Goal: Task Accomplishment & Management: Manage account settings

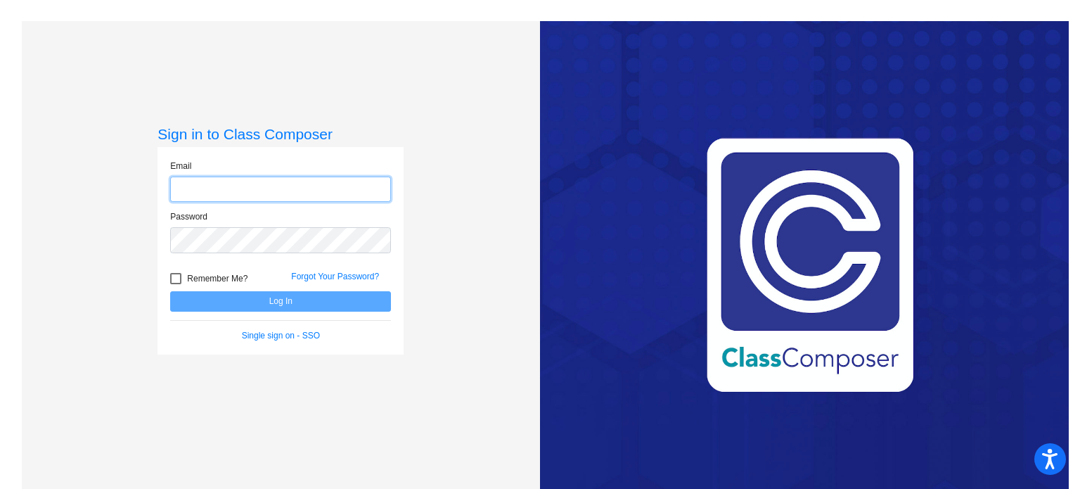
type input "[EMAIL_ADDRESS][DOMAIN_NAME]"
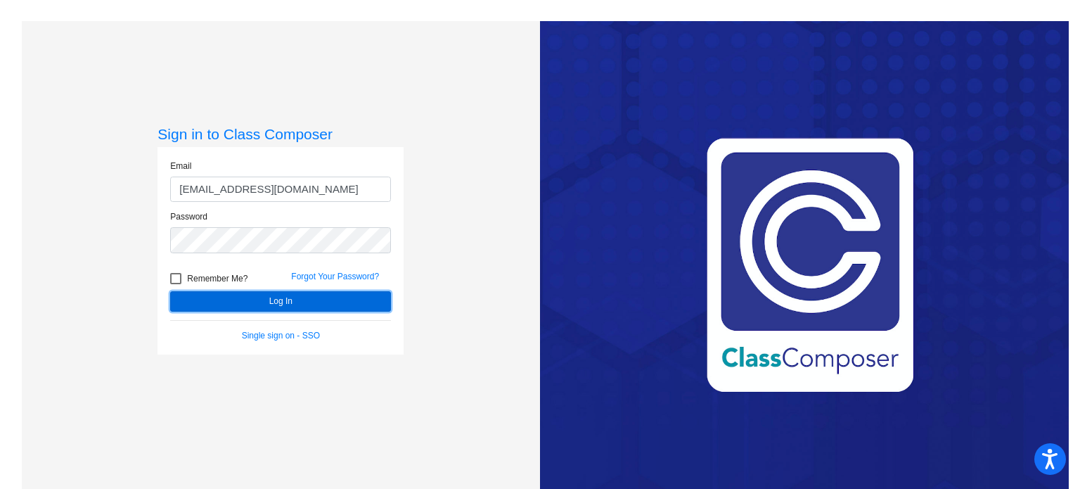
click at [252, 303] on button "Log In" at bounding box center [280, 301] width 221 height 20
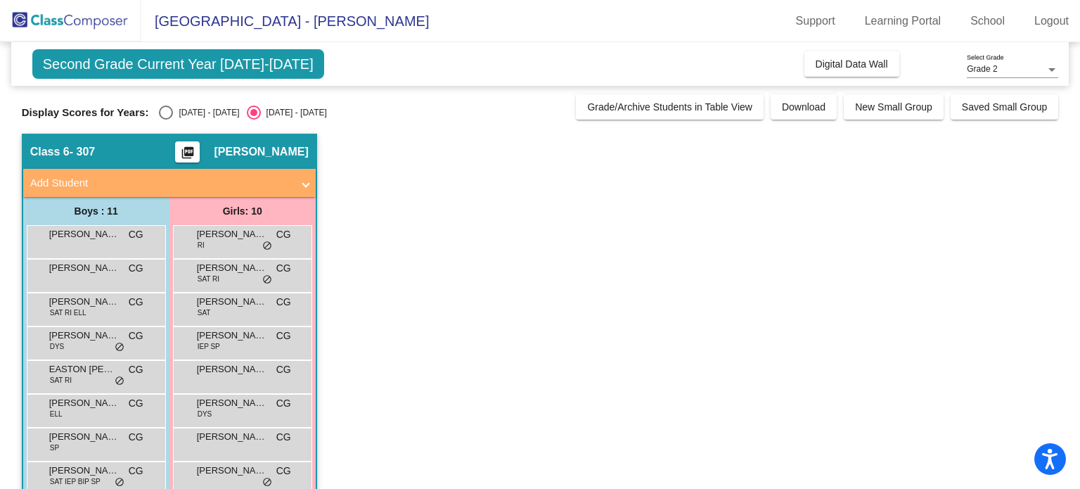
scroll to position [129, 0]
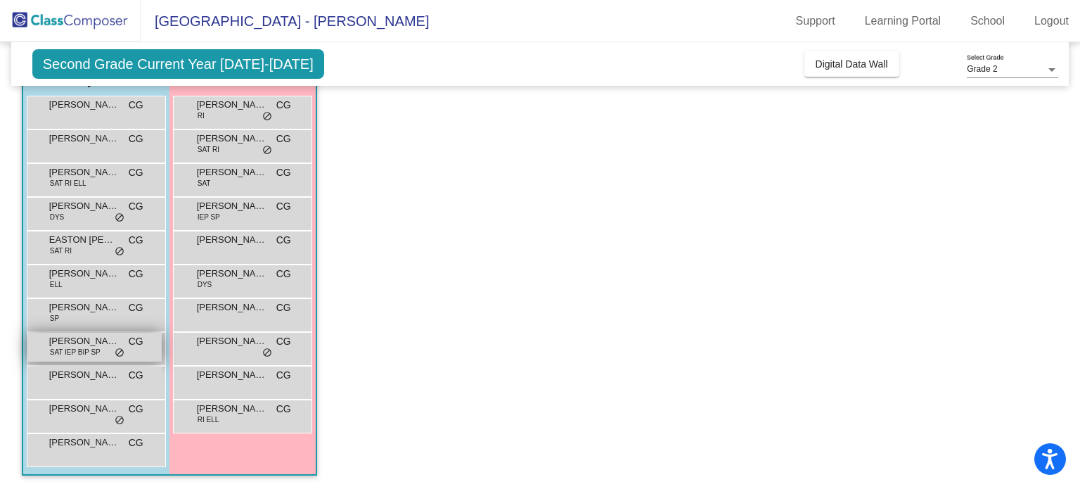
click at [75, 347] on span "SAT IEP BIP SP" at bounding box center [75, 352] width 51 height 11
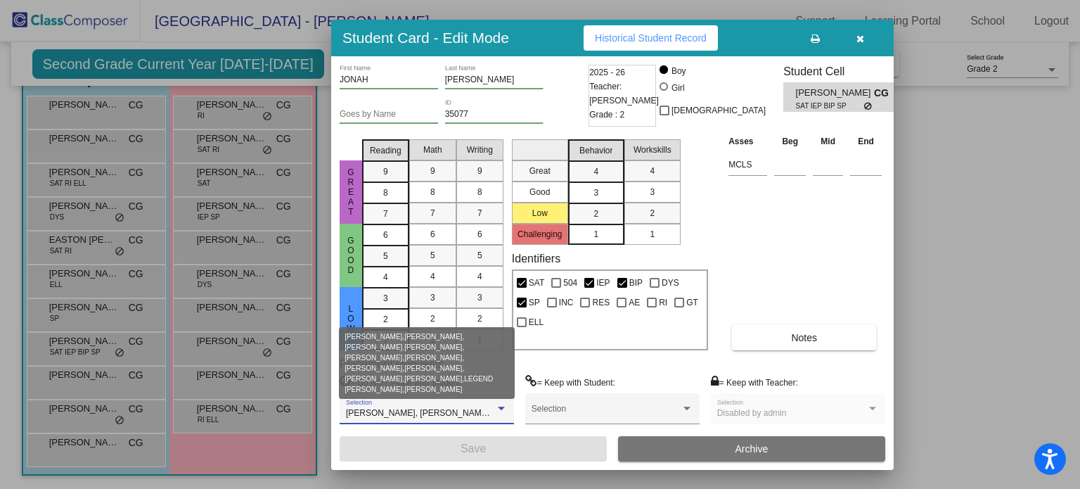
click at [501, 405] on div at bounding box center [501, 409] width 13 height 10
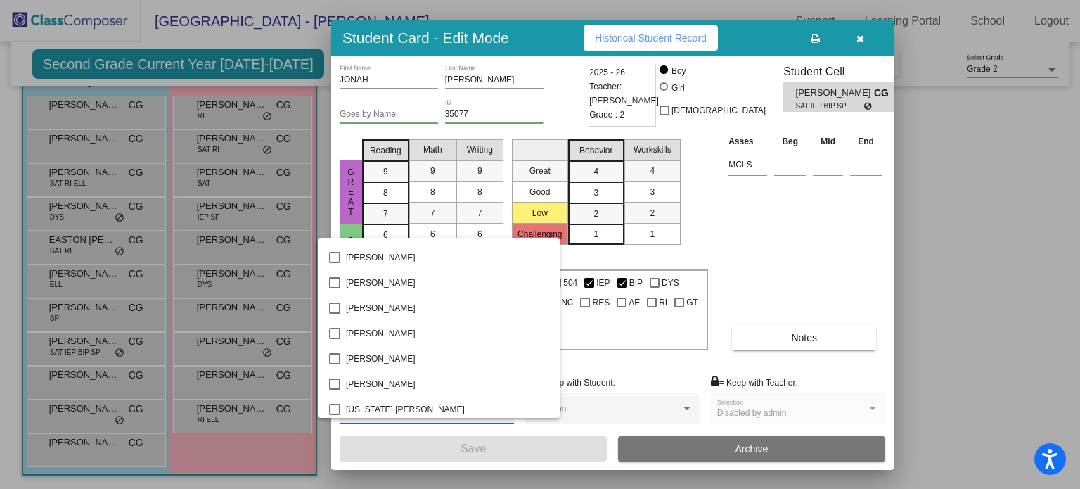
scroll to position [4089, 0]
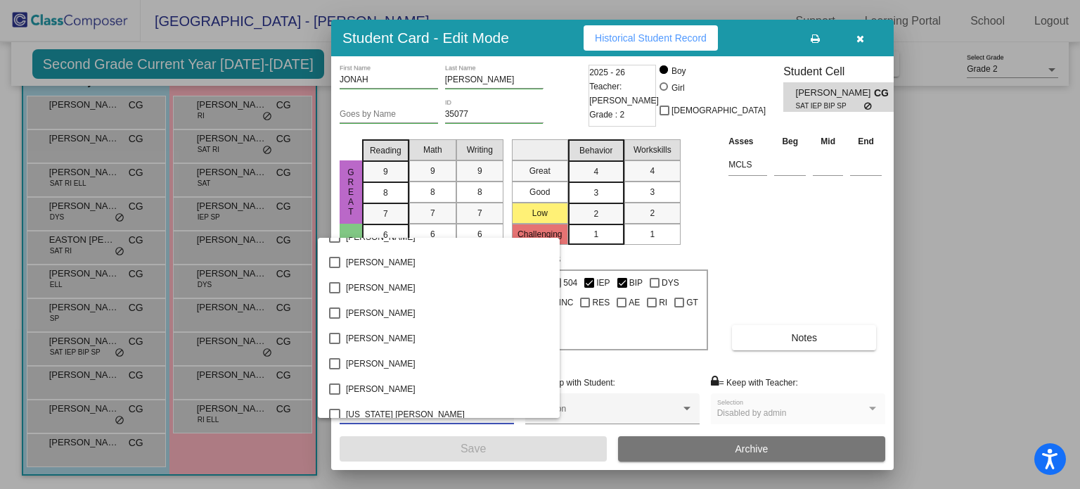
click at [808, 250] on div at bounding box center [540, 244] width 1080 height 489
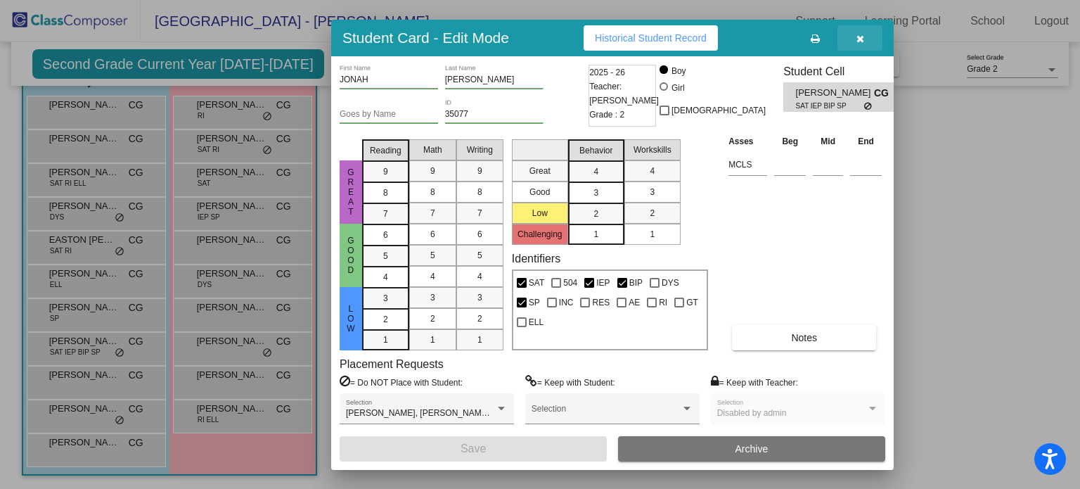
click at [861, 36] on icon "button" at bounding box center [860, 39] width 8 height 10
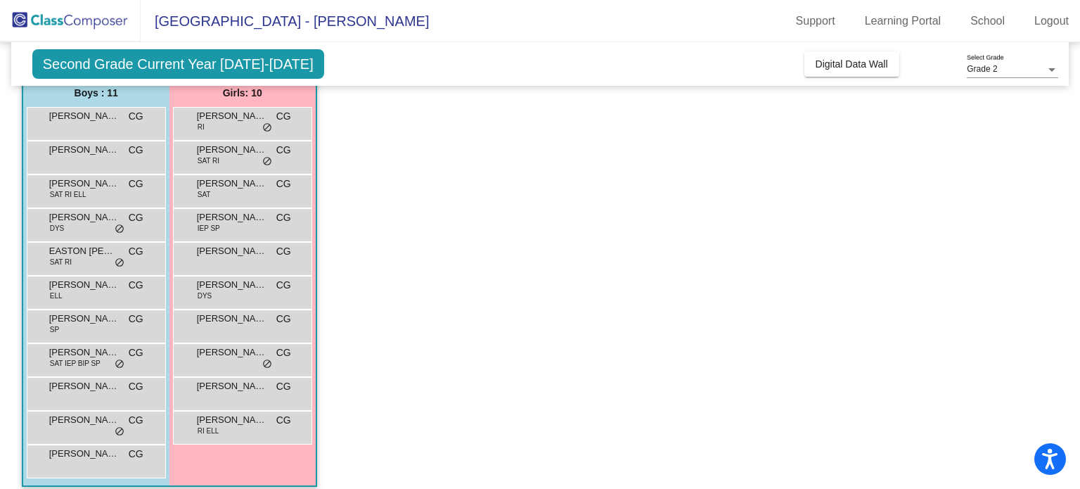
scroll to position [120, 0]
click at [91, 180] on span "[PERSON_NAME]" at bounding box center [84, 182] width 70 height 14
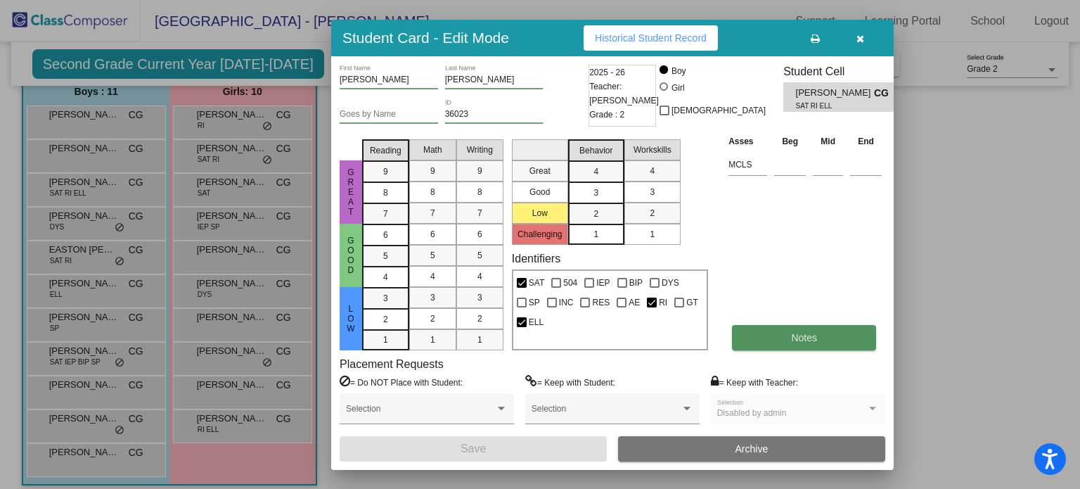
click at [809, 332] on span "Notes" at bounding box center [804, 337] width 26 height 11
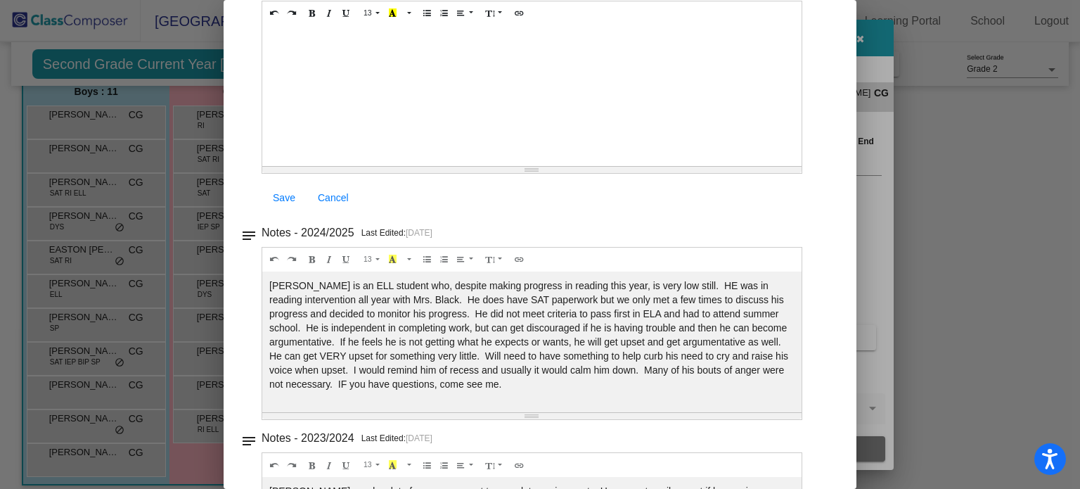
scroll to position [0, 0]
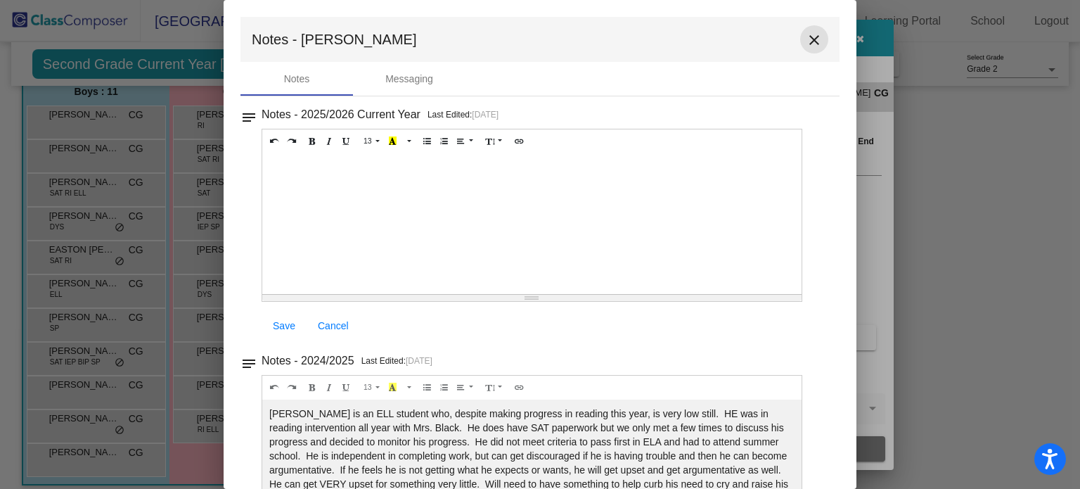
click at [807, 39] on mat-icon "close" at bounding box center [814, 40] width 17 height 17
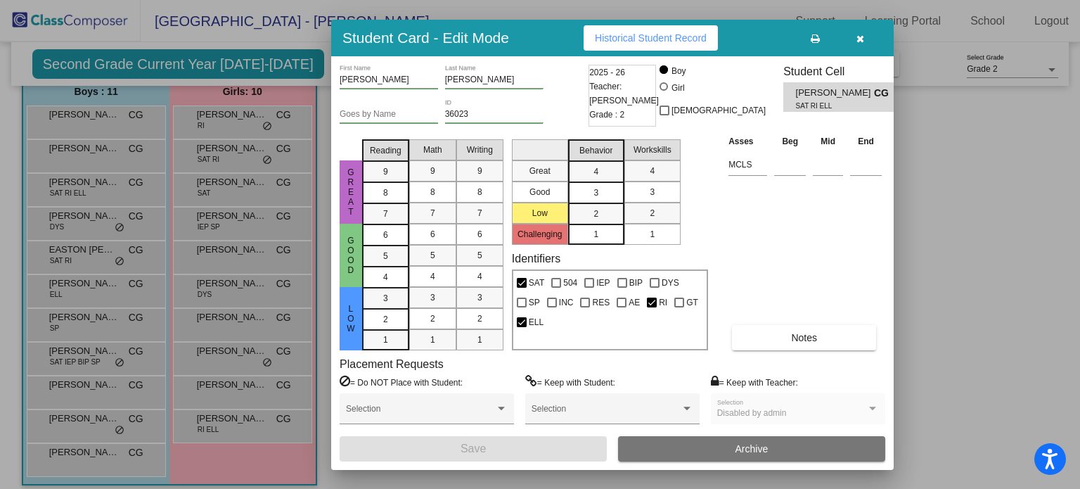
click at [79, 252] on div at bounding box center [540, 244] width 1080 height 489
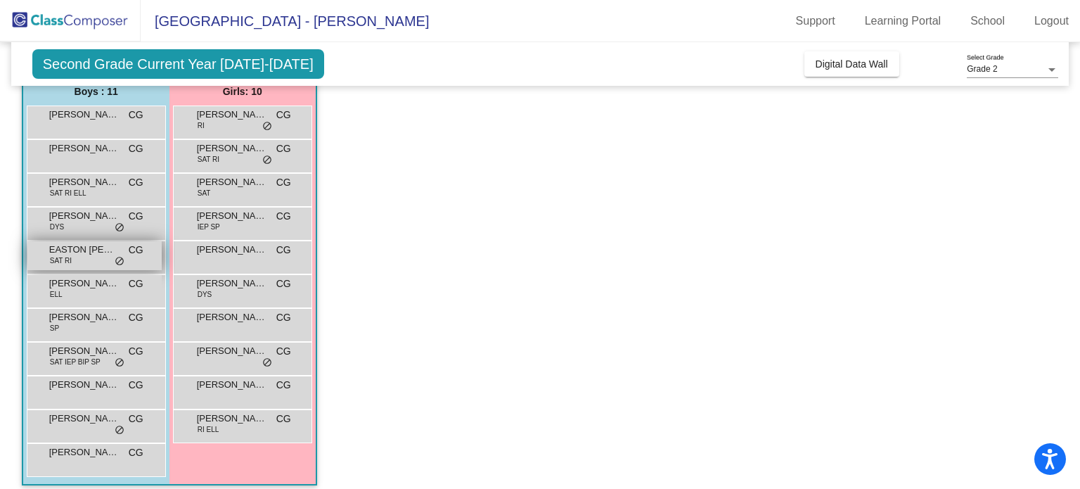
click at [82, 255] on div "EASTON [PERSON_NAME] SAT RI CG lock do_not_disturb_alt" at bounding box center [94, 255] width 134 height 29
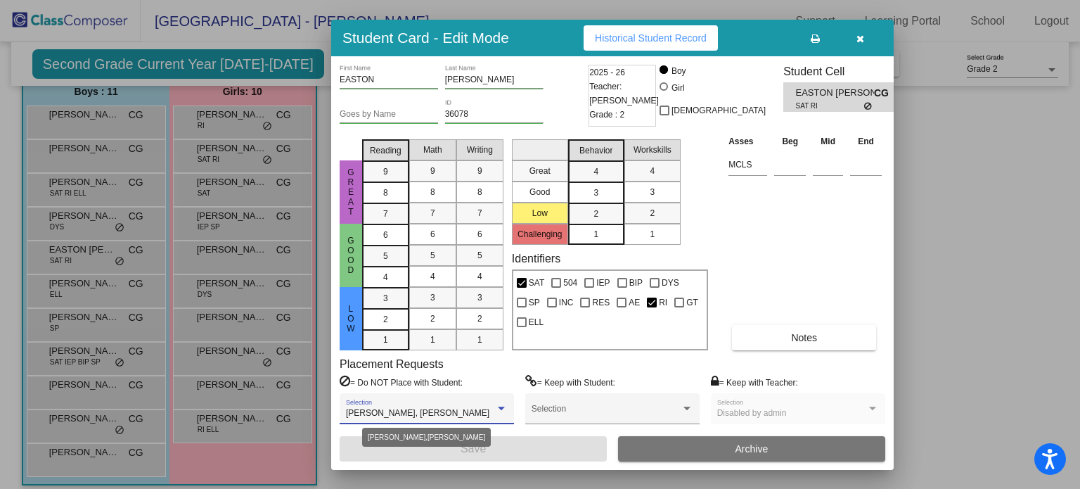
click at [464, 411] on span "[PERSON_NAME], [PERSON_NAME]" at bounding box center [417, 413] width 143 height 10
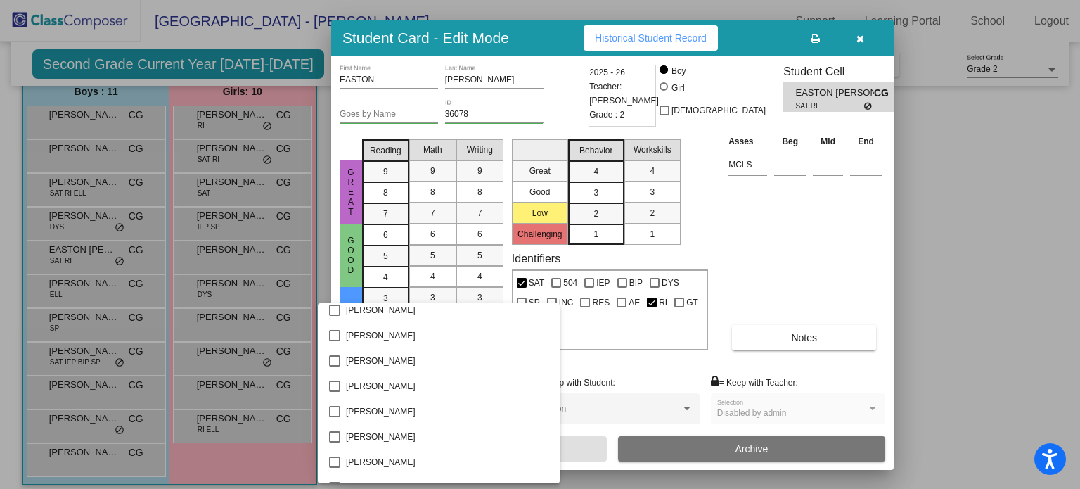
scroll to position [1621, 0]
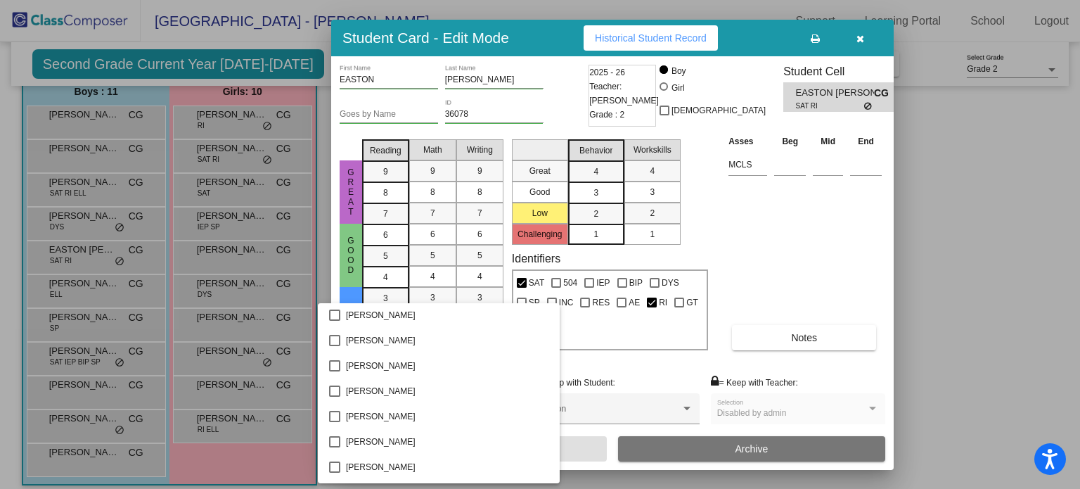
click at [798, 227] on div at bounding box center [540, 244] width 1080 height 489
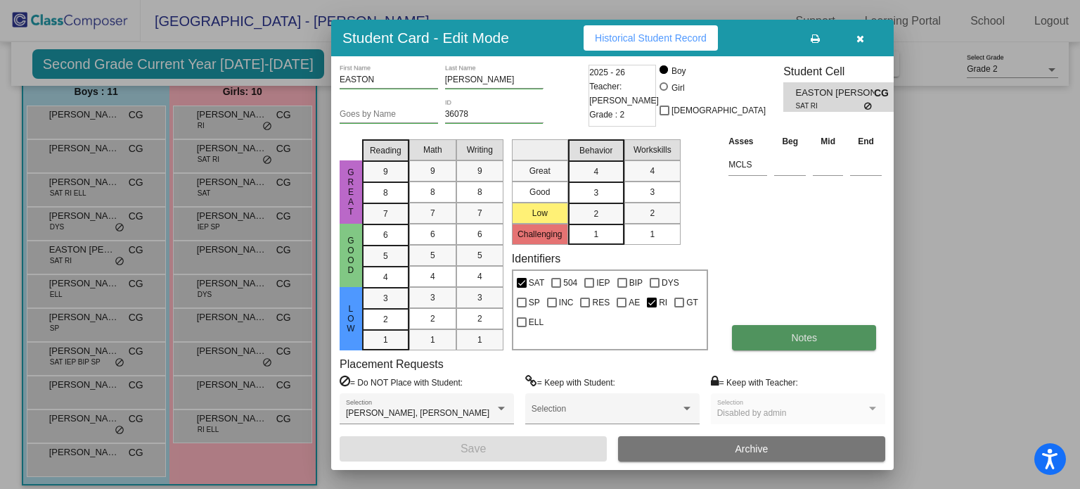
click at [799, 333] on span "Notes" at bounding box center [804, 337] width 26 height 11
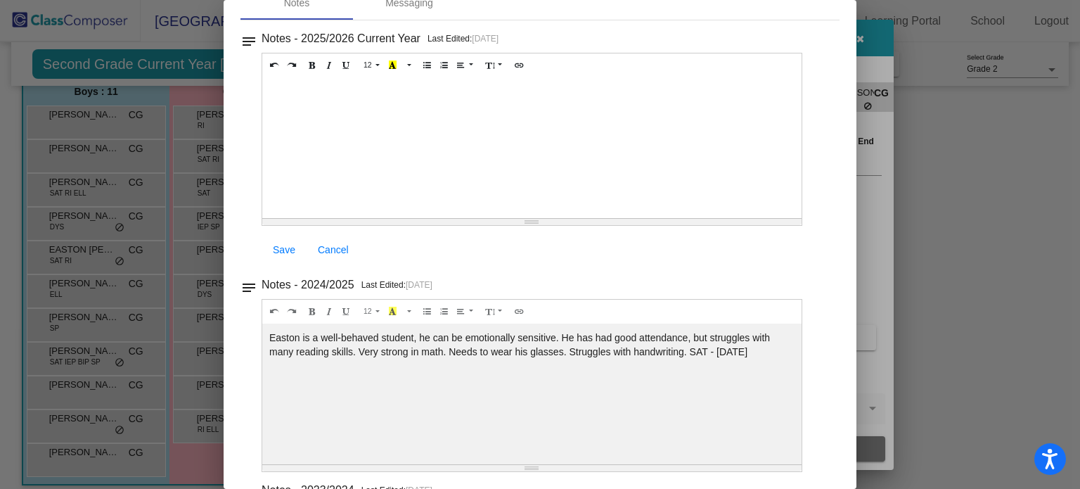
scroll to position [0, 0]
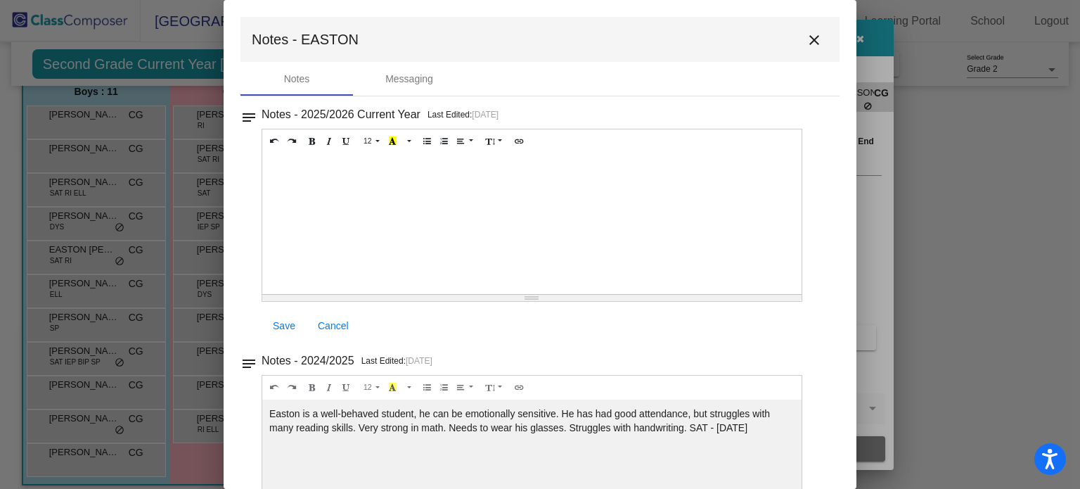
click at [806, 41] on mat-icon "close" at bounding box center [814, 40] width 17 height 17
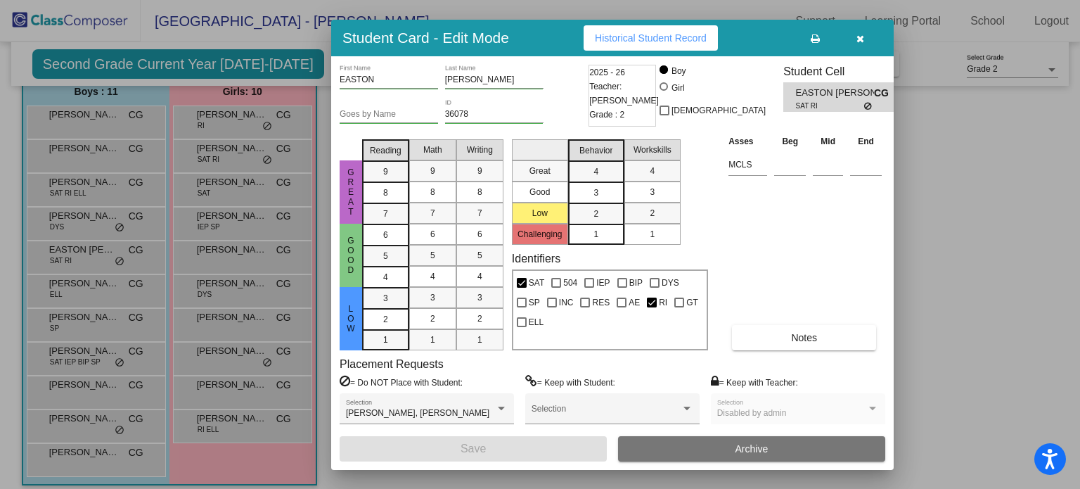
click at [91, 363] on div at bounding box center [540, 244] width 1080 height 489
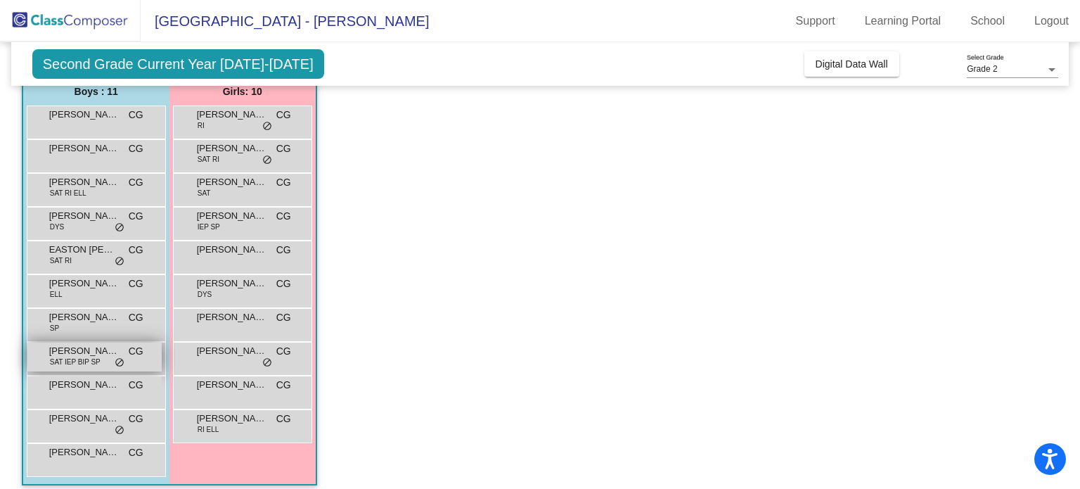
click at [82, 354] on span "[PERSON_NAME]" at bounding box center [84, 351] width 70 height 14
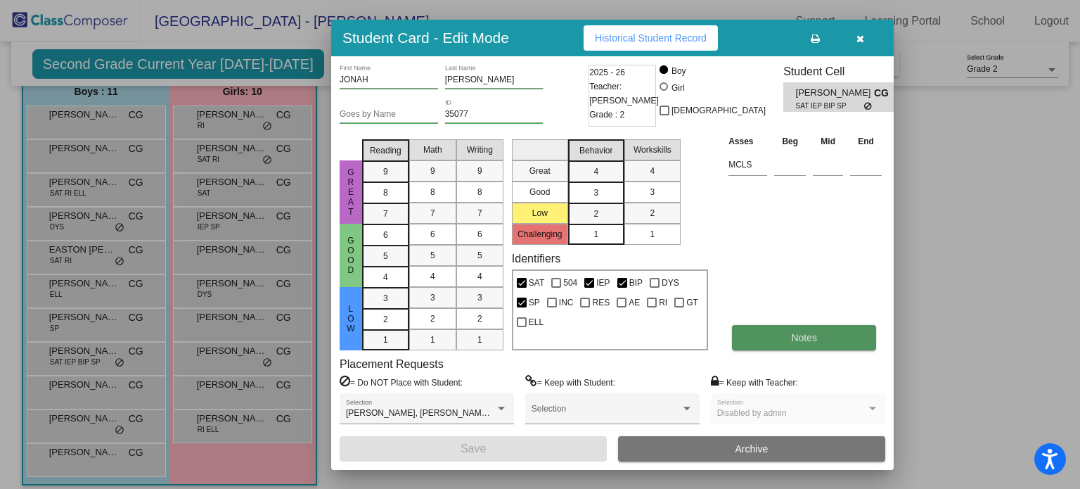
click at [792, 337] on span "Notes" at bounding box center [804, 337] width 26 height 11
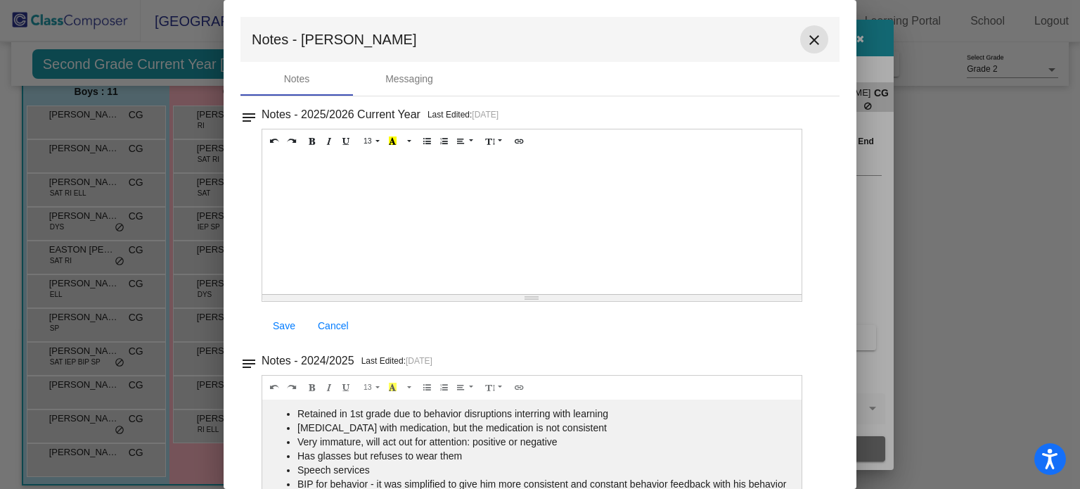
click at [806, 34] on mat-icon "close" at bounding box center [814, 40] width 17 height 17
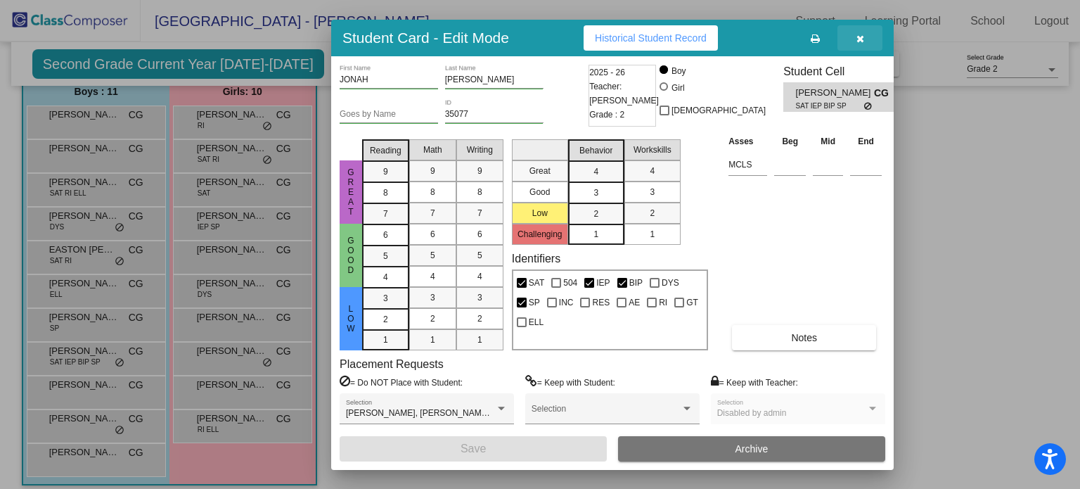
click at [861, 37] on icon "button" at bounding box center [860, 39] width 8 height 10
